Goal: Navigation & Orientation: Find specific page/section

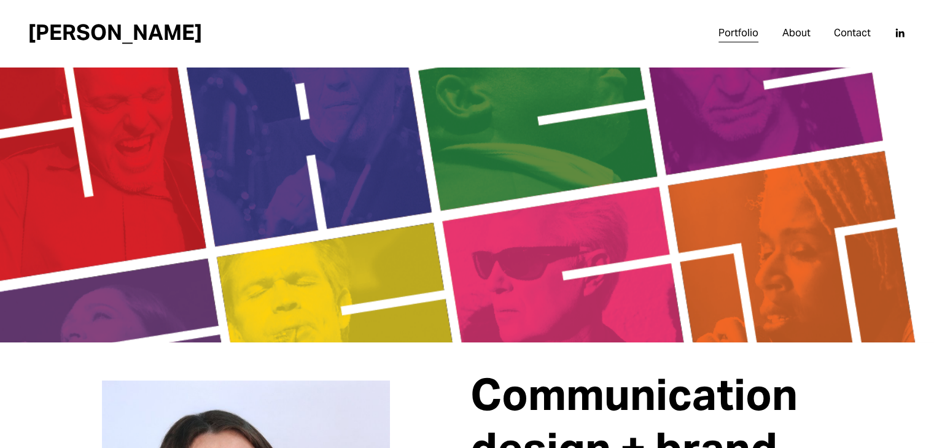
click at [804, 33] on link "About" at bounding box center [796, 33] width 28 height 20
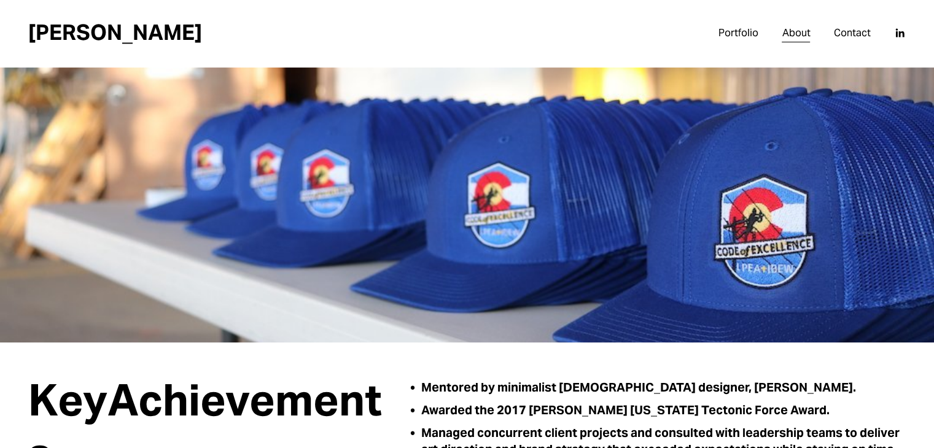
click at [736, 25] on link "Portfolio" at bounding box center [739, 33] width 40 height 20
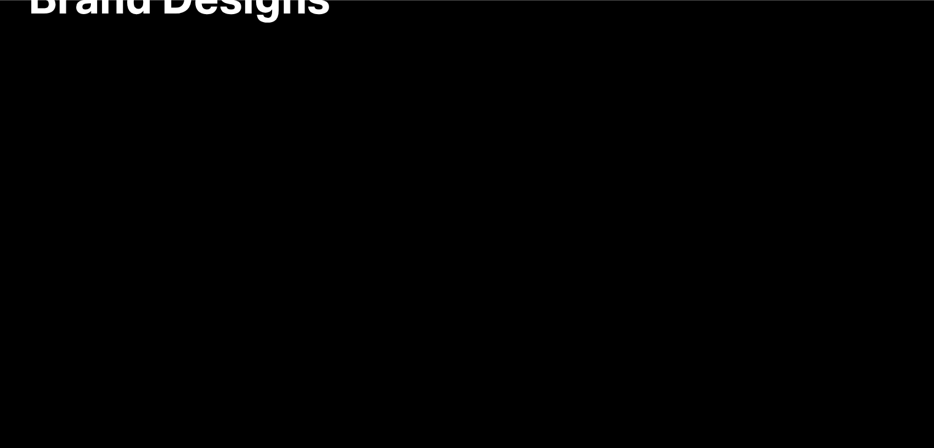
scroll to position [4288, 0]
